Goal: Transaction & Acquisition: Purchase product/service

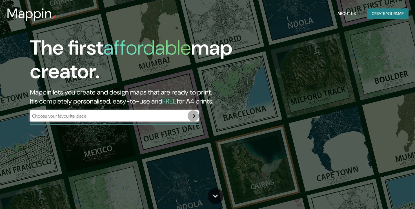
click at [193, 116] on icon "button" at bounding box center [193, 116] width 5 height 5
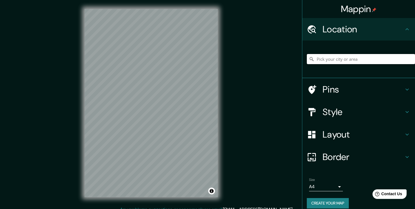
click at [323, 61] on input "Pick your city or area" at bounding box center [361, 59] width 108 height 10
click at [325, 60] on input "Pick your city or area" at bounding box center [361, 59] width 108 height 10
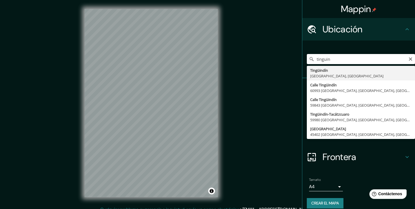
type input "Tingüindín, [GEOGRAPHIC_DATA], [GEOGRAPHIC_DATA]"
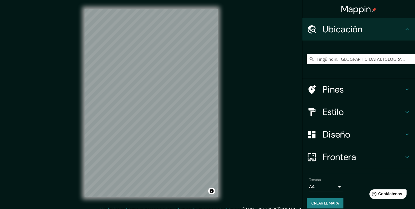
click at [403, 113] on icon at bounding box center [406, 112] width 7 height 7
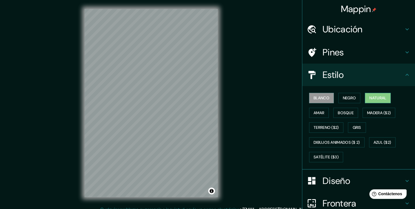
click at [370, 100] on font "Natural" at bounding box center [377, 98] width 17 height 7
click at [323, 129] on font "Terreno ($2)" at bounding box center [325, 127] width 25 height 7
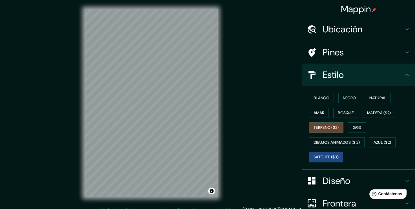
click at [329, 158] on font "Satélite ($3)" at bounding box center [325, 157] width 25 height 7
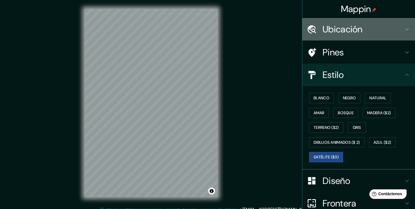
click at [341, 29] on h4 "Ubicación" at bounding box center [362, 29] width 81 height 11
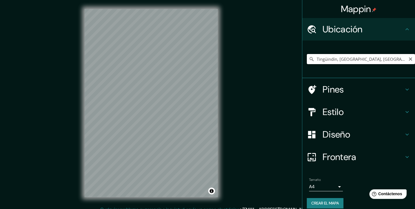
click at [337, 59] on input "Tingüindín, [GEOGRAPHIC_DATA], [GEOGRAPHIC_DATA]" at bounding box center [361, 59] width 108 height 10
click at [379, 60] on input "Tingüindín, [GEOGRAPHIC_DATA], [GEOGRAPHIC_DATA]" at bounding box center [361, 59] width 108 height 10
click at [378, 60] on input "Tingüindín, [GEOGRAPHIC_DATA], [GEOGRAPHIC_DATA]" at bounding box center [361, 59] width 108 height 10
drag, startPoint x: 378, startPoint y: 60, endPoint x: 296, endPoint y: 60, distance: 81.9
click at [295, 60] on div "Mappin Ubicación Tingüindín, [GEOGRAPHIC_DATA], [GEOGRAPHIC_DATA] Pines Estilo …" at bounding box center [207, 107] width 415 height 215
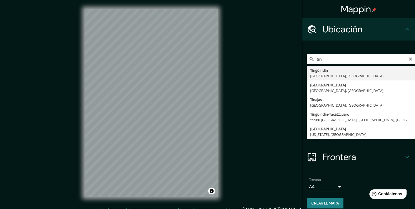
type input "Tingüindín, [GEOGRAPHIC_DATA], [GEOGRAPHIC_DATA]"
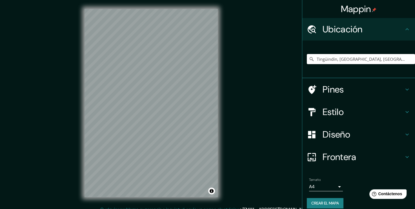
click at [352, 111] on h4 "Estilo" at bounding box center [362, 111] width 81 height 11
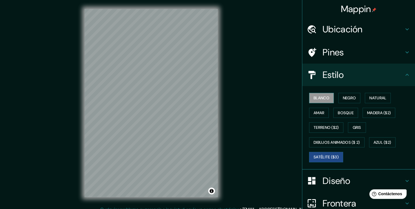
click at [325, 99] on button "Blanco" at bounding box center [321, 98] width 25 height 10
click at [322, 154] on font "Satélite ($3)" at bounding box center [325, 157] width 25 height 7
click at [313, 97] on font "Blanco" at bounding box center [321, 98] width 16 height 7
click at [338, 98] on button "Negro" at bounding box center [349, 98] width 22 height 10
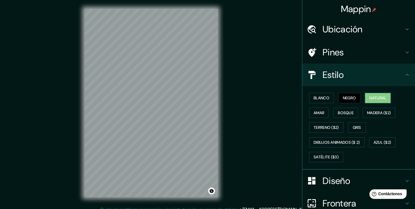
click at [377, 97] on font "Natural" at bounding box center [377, 98] width 17 height 7
click at [313, 113] on font "Amar" at bounding box center [318, 113] width 11 height 7
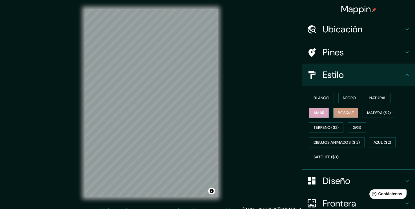
click at [341, 113] on font "Bosque" at bounding box center [346, 113] width 16 height 7
click at [376, 112] on font "Madera ($2)" at bounding box center [379, 113] width 24 height 7
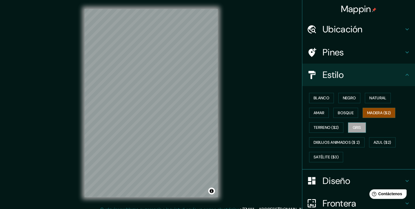
click at [356, 128] on font "Gris" at bounding box center [356, 127] width 8 height 7
click at [316, 100] on font "Blanco" at bounding box center [321, 98] width 16 height 7
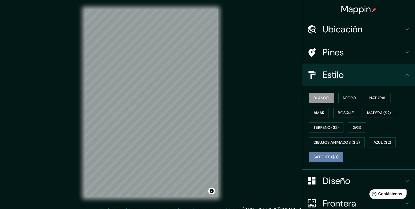
click at [323, 158] on font "Satélite ($3)" at bounding box center [325, 157] width 25 height 7
click at [313, 95] on font "Blanco" at bounding box center [321, 98] width 16 height 7
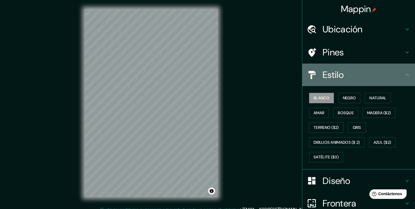
click at [403, 77] on icon at bounding box center [406, 74] width 7 height 7
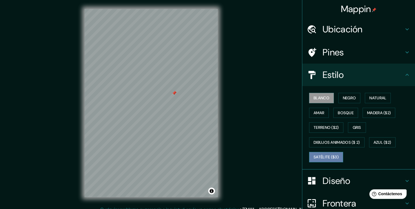
click at [324, 154] on font "Satélite ($3)" at bounding box center [325, 157] width 25 height 7
drag, startPoint x: 173, startPoint y: 93, endPoint x: 176, endPoint y: 96, distance: 4.0
click at [176, 96] on div at bounding box center [177, 95] width 5 height 5
click at [187, 90] on div at bounding box center [187, 89] width 5 height 5
click at [186, 90] on div at bounding box center [187, 89] width 5 height 5
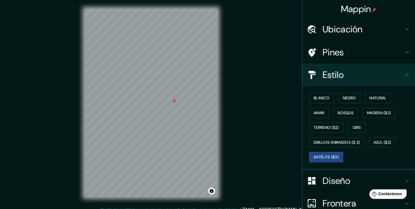
drag, startPoint x: 173, startPoint y: 101, endPoint x: 180, endPoint y: 101, distance: 7.6
click at [176, 101] on div at bounding box center [173, 101] width 5 height 5
click at [180, 102] on div at bounding box center [180, 102] width 5 height 5
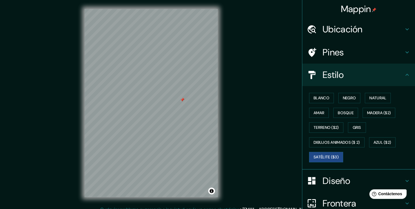
click at [183, 102] on div at bounding box center [182, 100] width 5 height 5
click at [320, 98] on font "Blanco" at bounding box center [321, 98] width 16 height 7
click at [161, 103] on div at bounding box center [161, 102] width 5 height 5
click at [405, 75] on icon at bounding box center [406, 74] width 7 height 7
click at [403, 77] on icon at bounding box center [406, 74] width 7 height 7
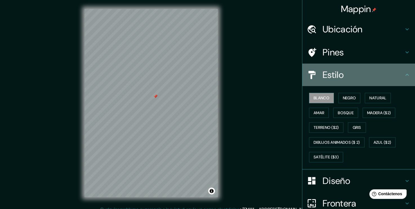
click at [403, 76] on icon at bounding box center [406, 74] width 7 height 7
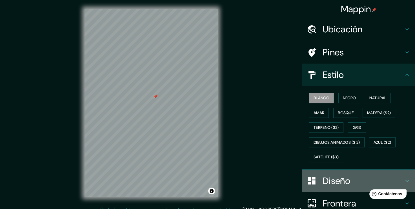
click at [405, 181] on icon at bounding box center [406, 181] width 7 height 7
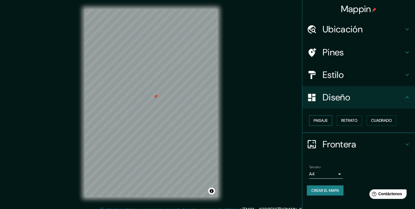
click at [326, 124] on button "Paisaje" at bounding box center [320, 120] width 23 height 10
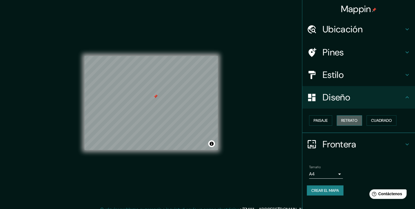
click at [352, 122] on font "Retrato" at bounding box center [349, 120] width 16 height 7
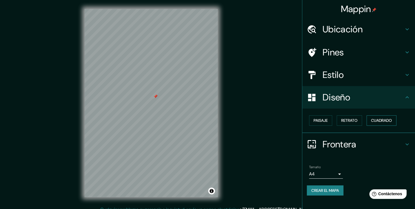
click at [377, 121] on font "Cuadrado" at bounding box center [381, 120] width 21 height 7
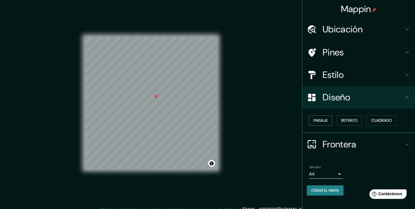
click at [326, 119] on font "Paisaje" at bounding box center [320, 120] width 14 height 7
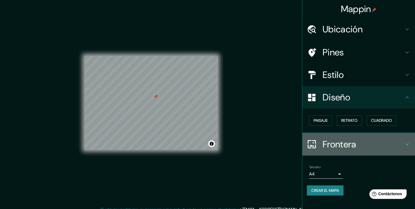
click at [350, 145] on h4 "Frontera" at bounding box center [362, 144] width 81 height 11
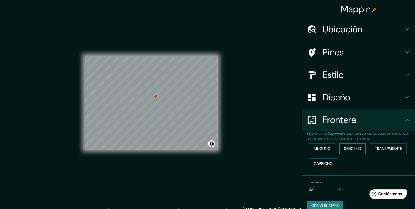
click at [351, 150] on font "Sencillo" at bounding box center [352, 148] width 17 height 7
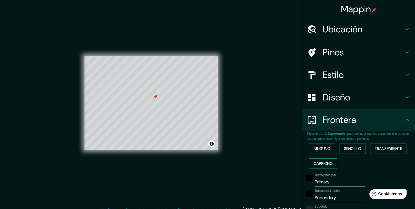
click at [325, 164] on font "Capricho" at bounding box center [322, 163] width 19 height 7
click at [323, 150] on font "Ninguno" at bounding box center [321, 148] width 17 height 7
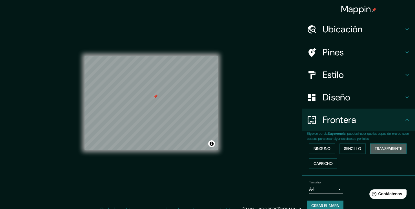
click at [377, 148] on font "Transparente" at bounding box center [387, 148] width 27 height 7
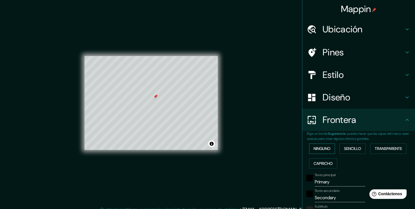
click at [317, 150] on font "Ninguno" at bounding box center [321, 148] width 17 height 7
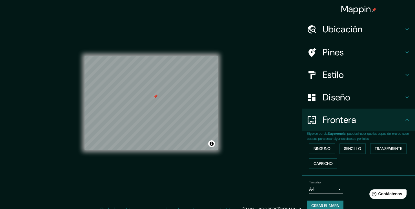
click at [363, 98] on h4 "Diseño" at bounding box center [362, 97] width 81 height 11
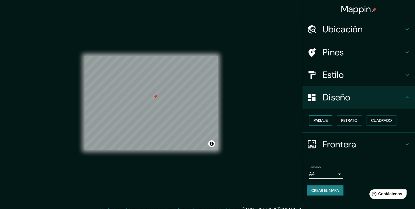
click at [327, 124] on button "Paisaje" at bounding box center [320, 120] width 23 height 10
click at [348, 124] on button "Retrato" at bounding box center [348, 120] width 25 height 10
